Goal: Information Seeking & Learning: Learn about a topic

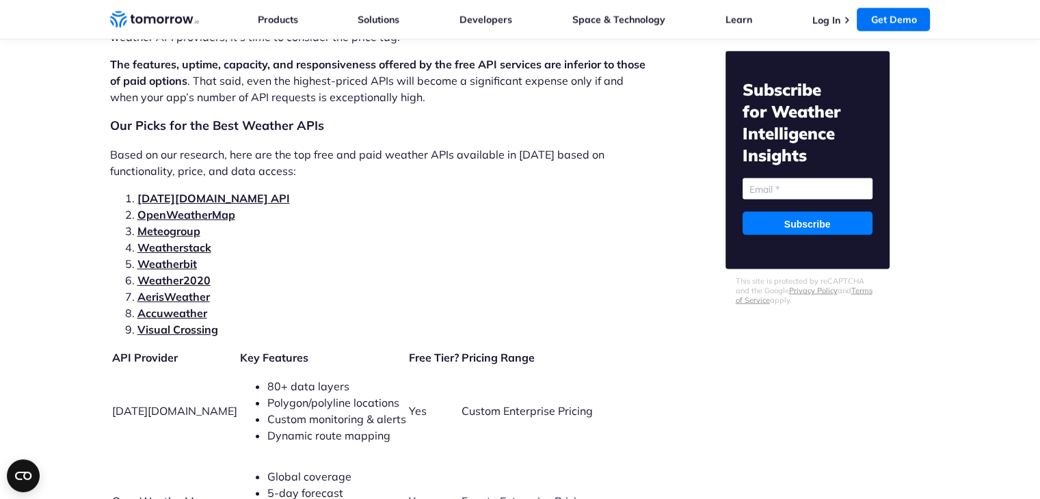
scroll to position [2872, 0]
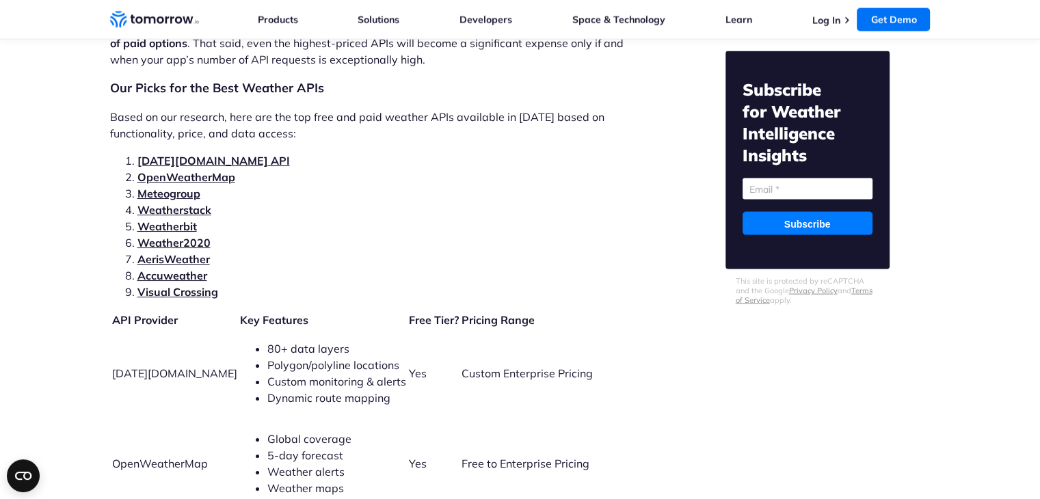
click at [189, 170] on link "OpenWeatherMap" at bounding box center [186, 177] width 98 height 14
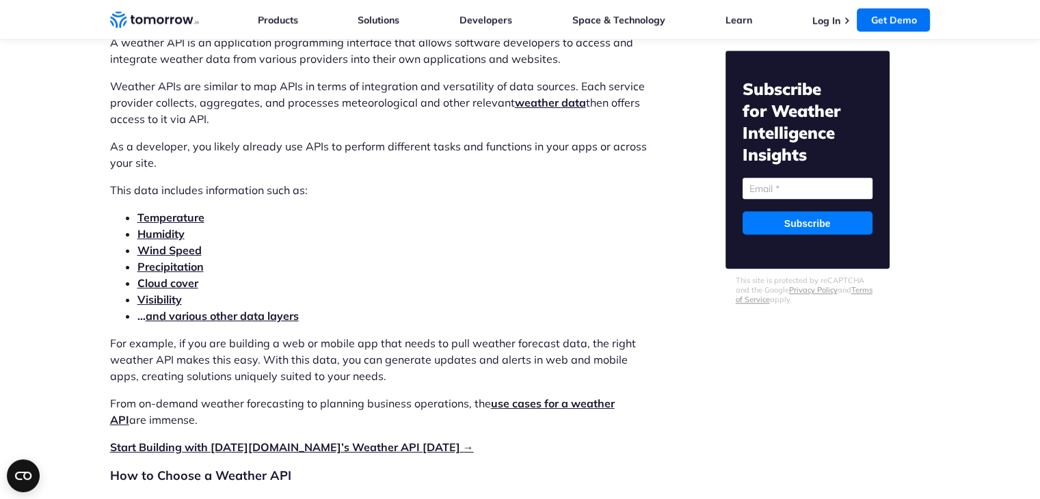
scroll to position [1400, 0]
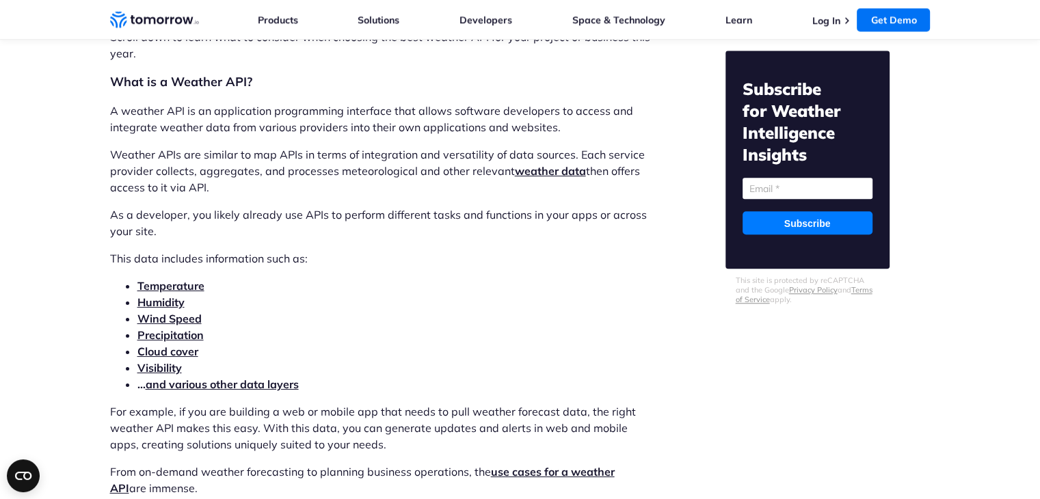
click at [524, 170] on strong "weather data" at bounding box center [550, 171] width 71 height 14
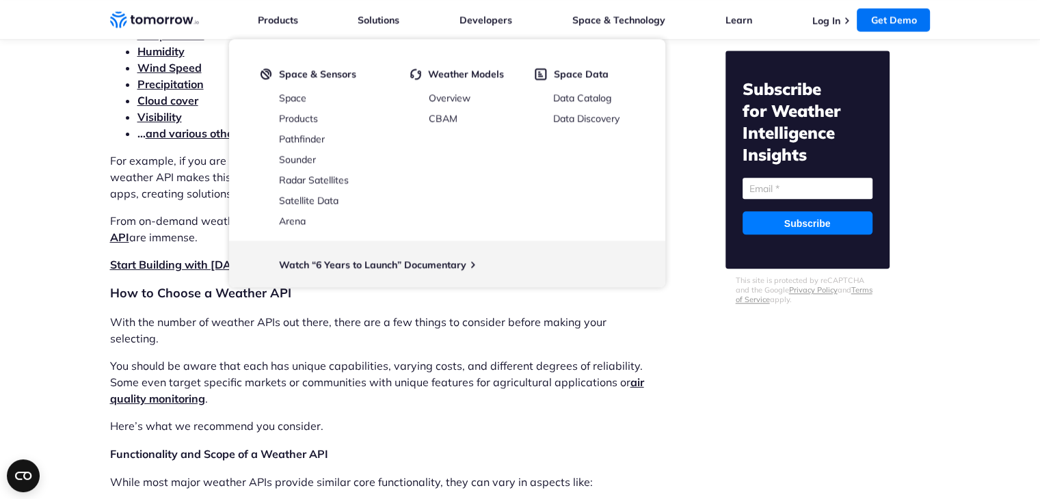
scroll to position [1673, 0]
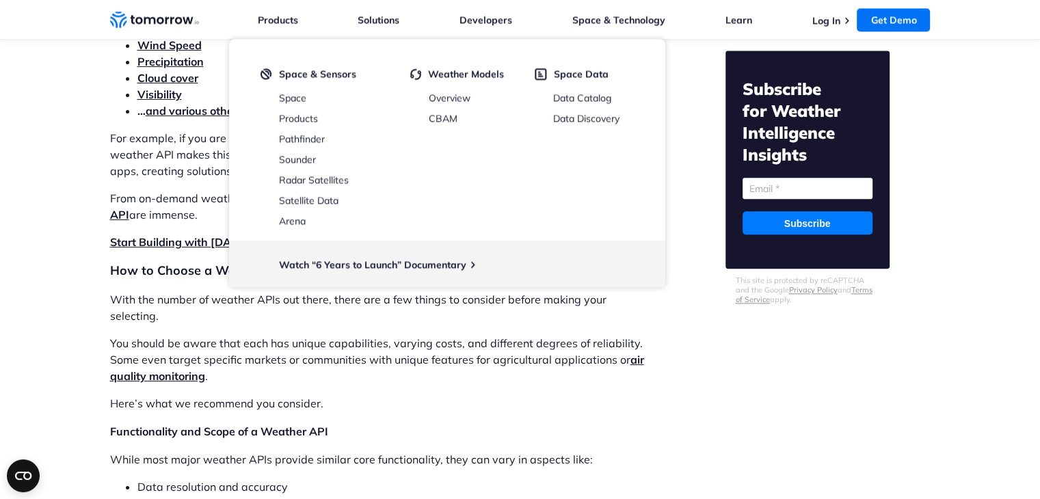
click at [355, 395] on p "Here’s what we recommend you consider." at bounding box center [381, 403] width 543 height 16
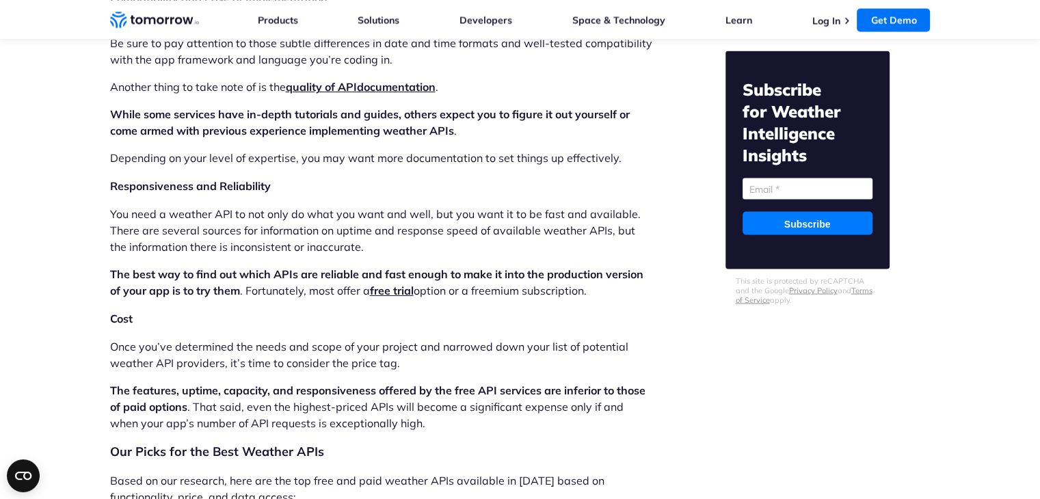
scroll to position [2357, 0]
